Goal: Find specific page/section: Find specific page/section

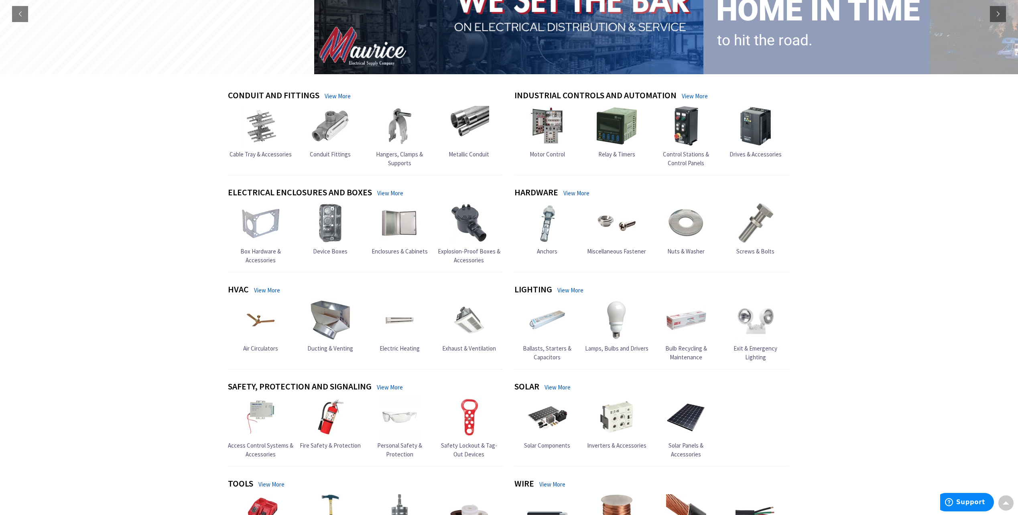
scroll to position [130, 0]
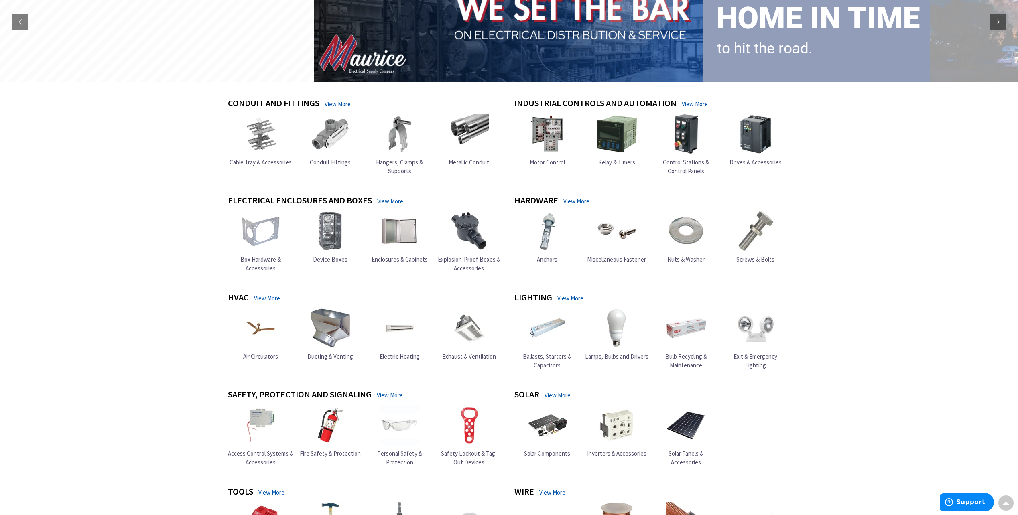
click at [335, 105] on link "View More" at bounding box center [338, 104] width 26 height 8
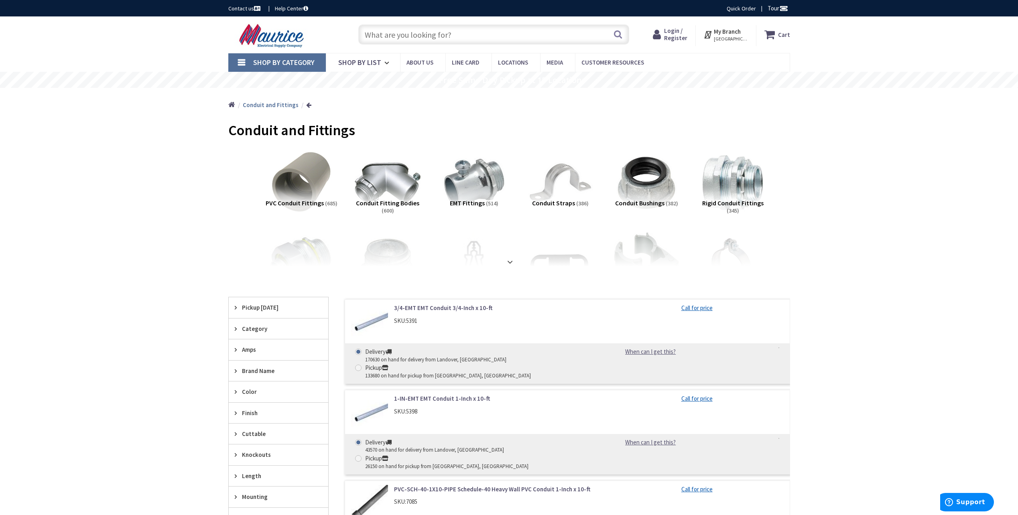
drag, startPoint x: 316, startPoint y: 329, endPoint x: 332, endPoint y: 96, distance: 233.6
drag, startPoint x: 840, startPoint y: 218, endPoint x: 809, endPoint y: -42, distance: 261.7
click at [267, 37] on img at bounding box center [272, 35] width 89 height 25
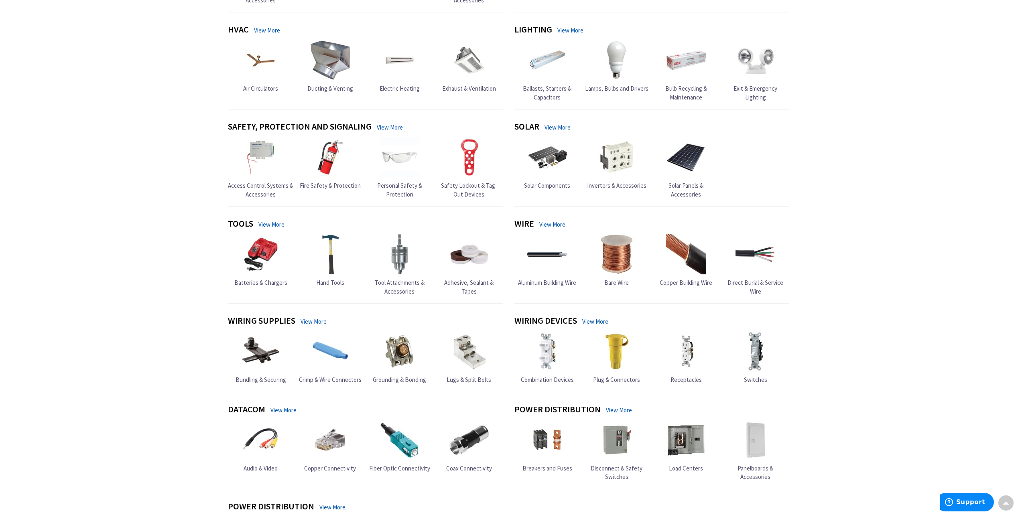
scroll to position [401, 0]
